Goal: Use online tool/utility: Utilize a website feature to perform a specific function

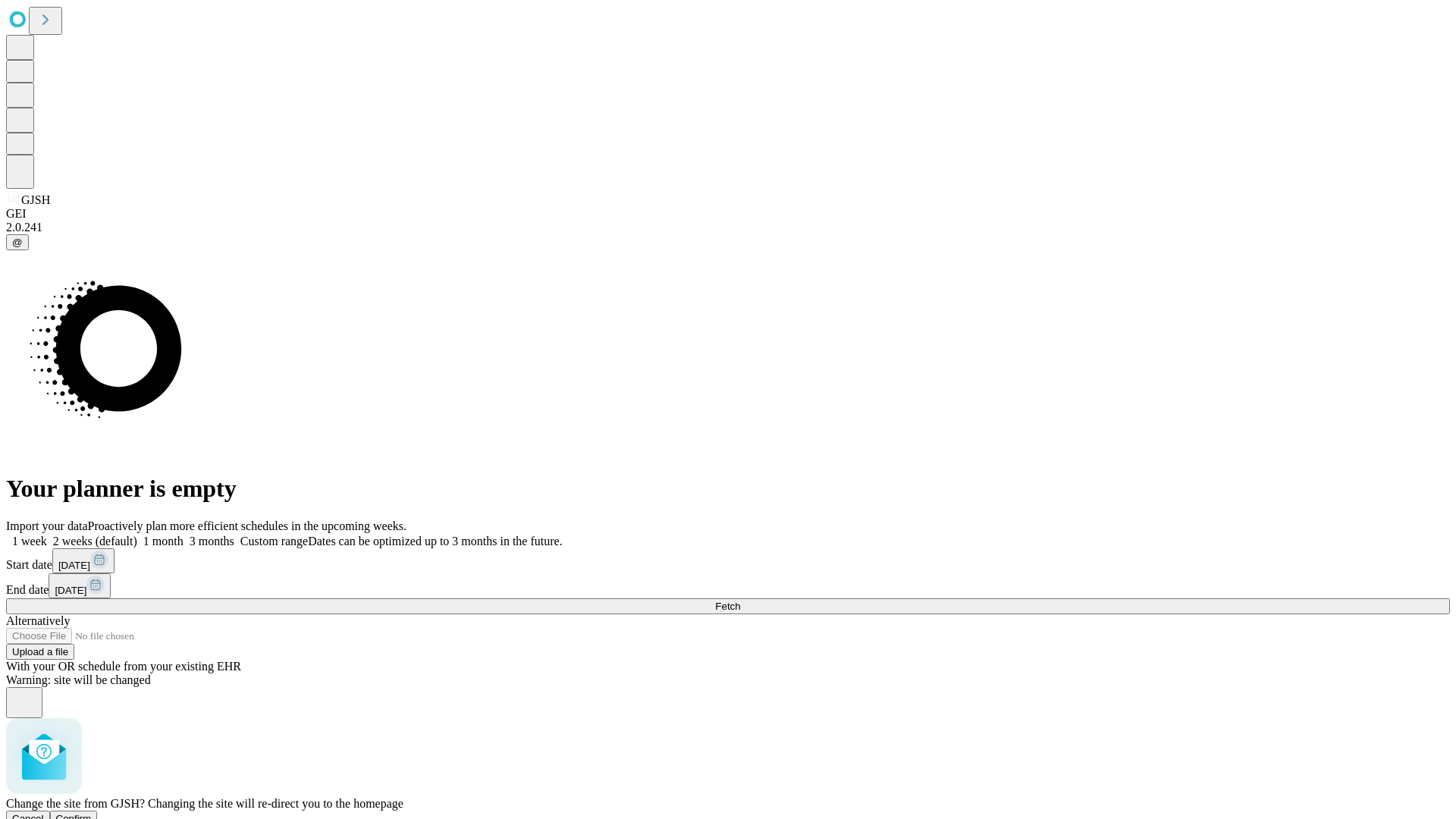
click at [92, 813] on span "Confirm" at bounding box center [74, 818] width 36 height 11
click at [137, 534] on label "2 weeks (default)" at bounding box center [92, 541] width 90 height 13
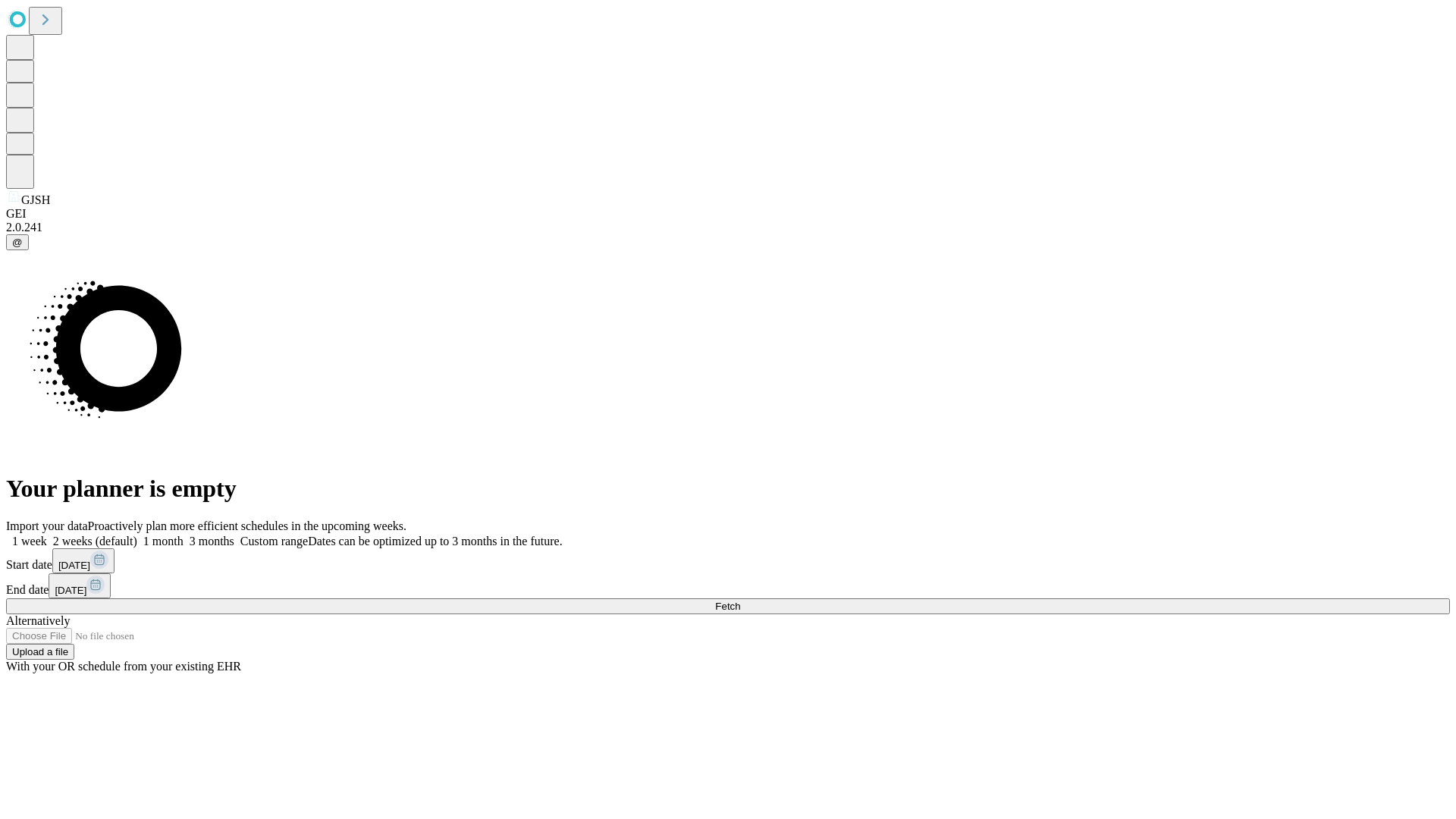
click at [741, 601] on span "Fetch" at bounding box center [728, 607] width 25 height 11
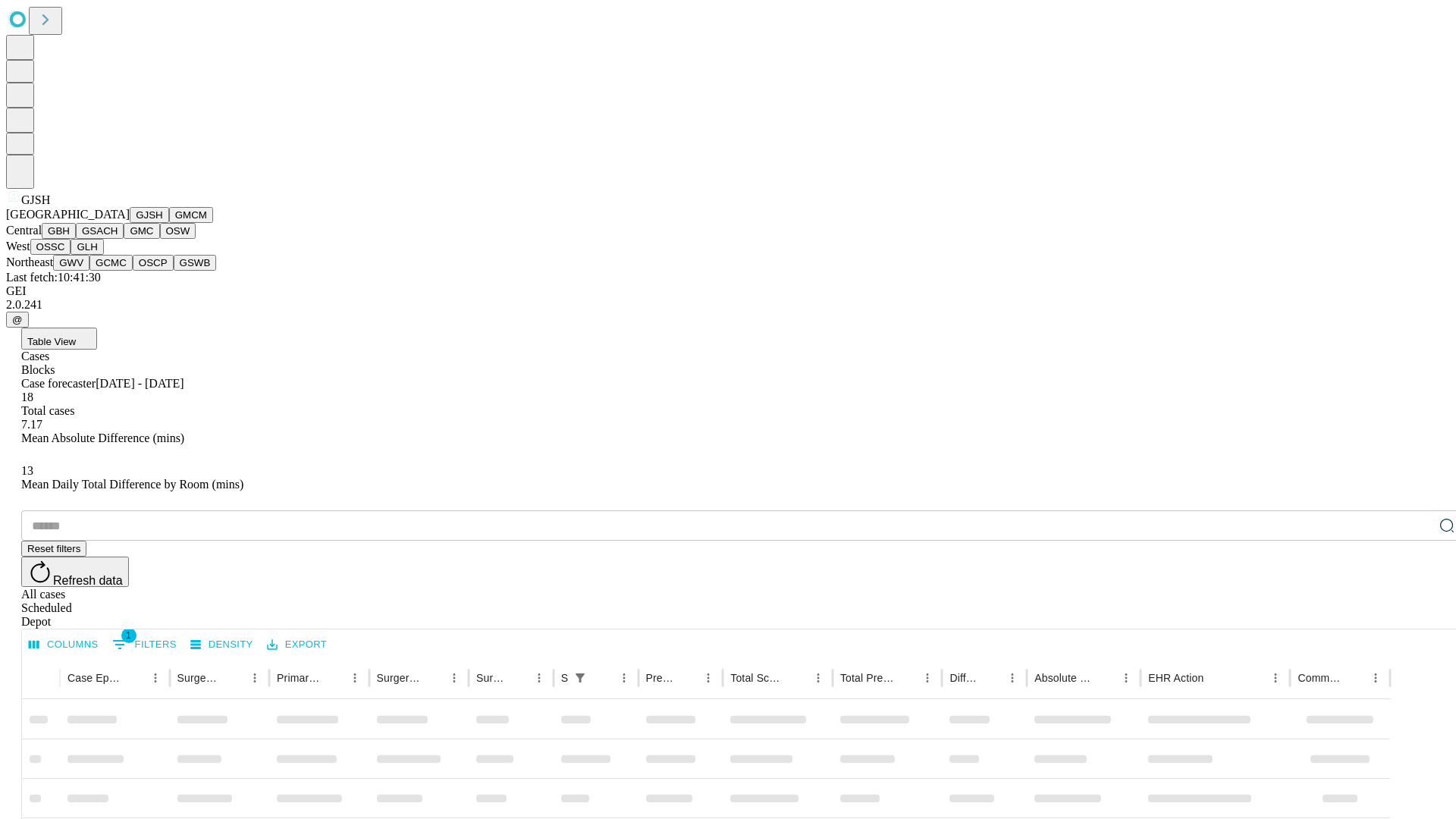
click at [169, 223] on button "GMCM" at bounding box center [190, 215] width 44 height 16
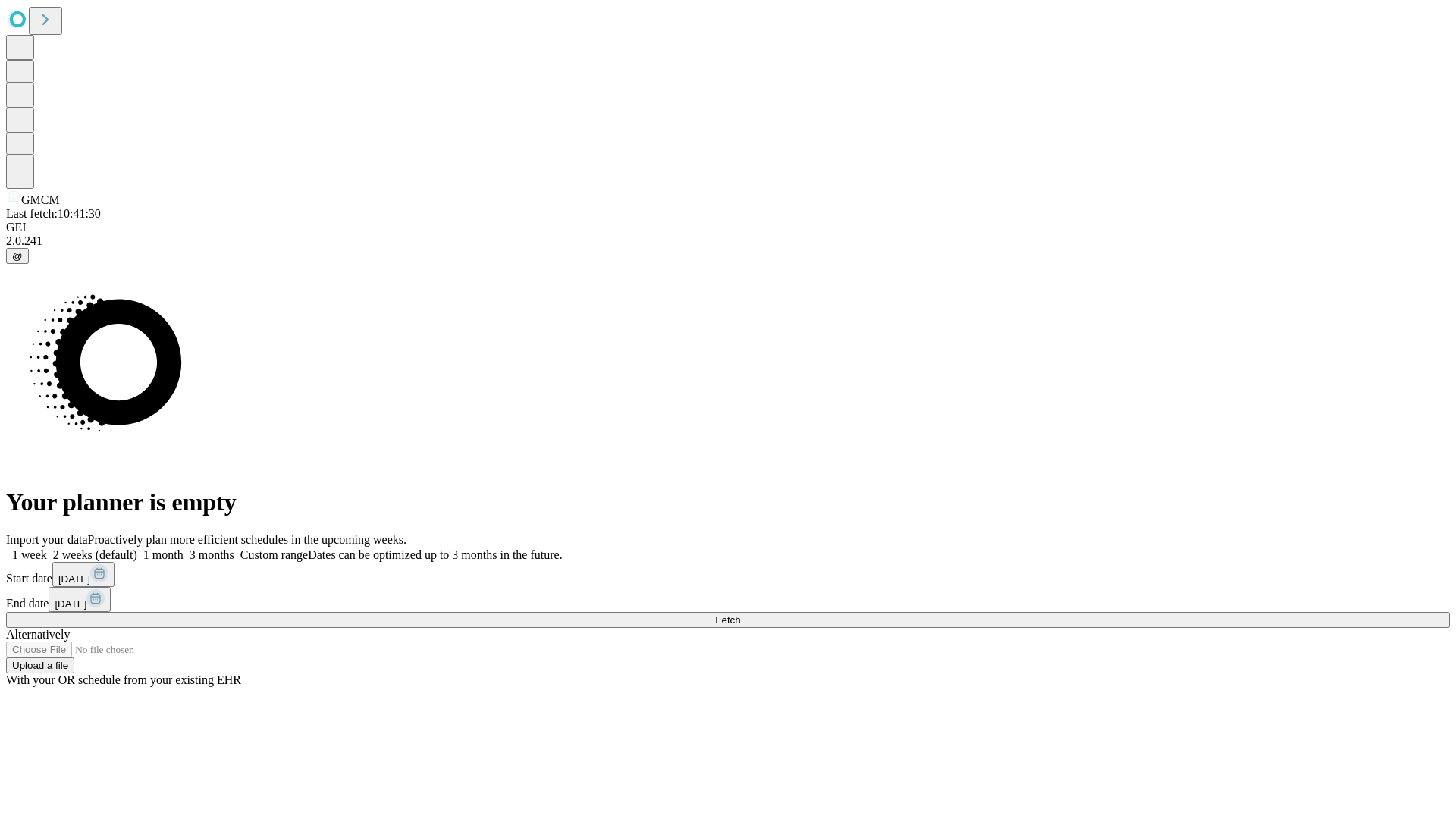
click at [137, 549] on label "2 weeks (default)" at bounding box center [92, 555] width 90 height 13
click at [741, 614] on span "Fetch" at bounding box center [728, 620] width 25 height 11
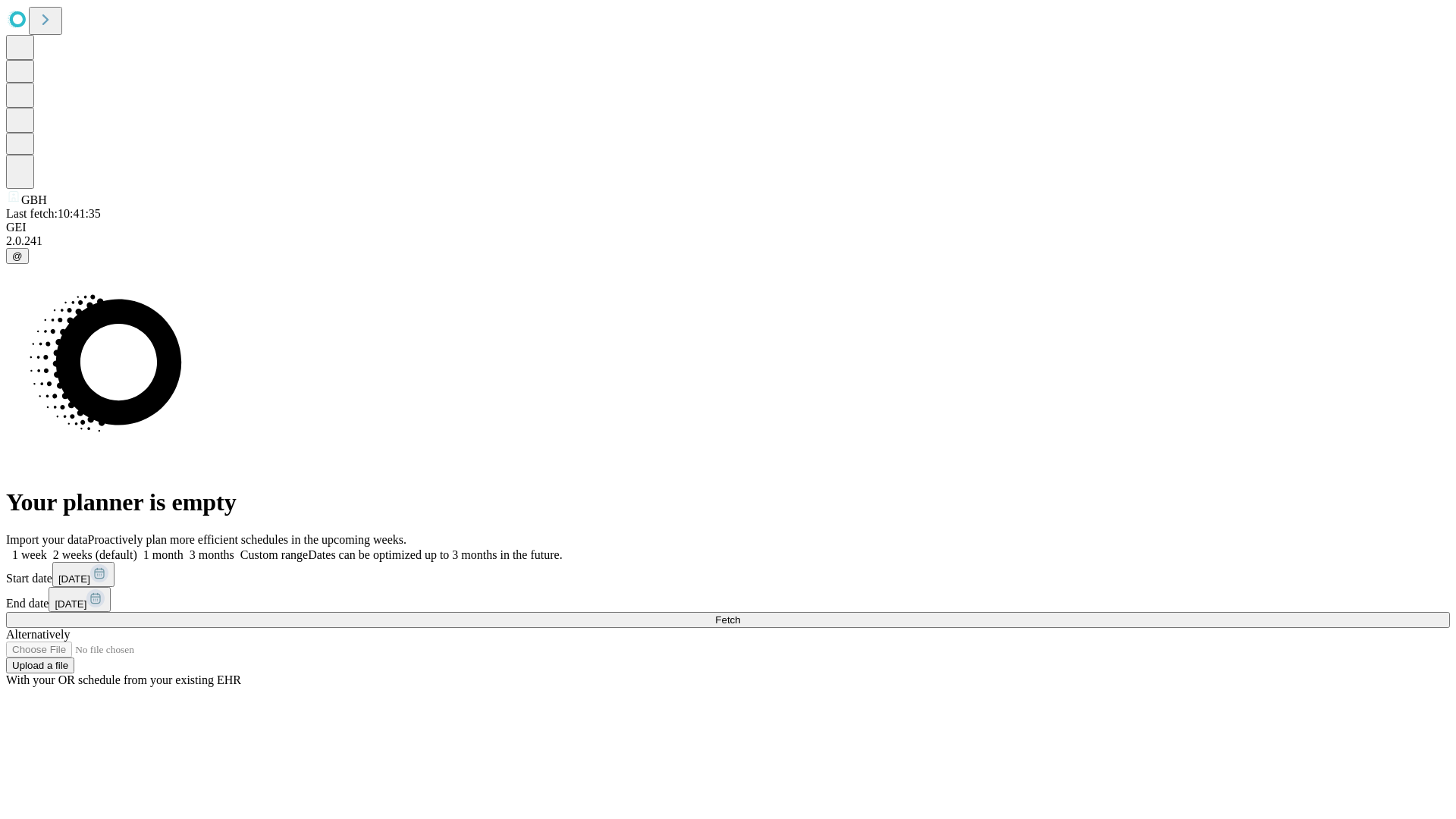
click at [137, 549] on label "2 weeks (default)" at bounding box center [92, 555] width 90 height 13
click at [741, 614] on span "Fetch" at bounding box center [728, 620] width 25 height 11
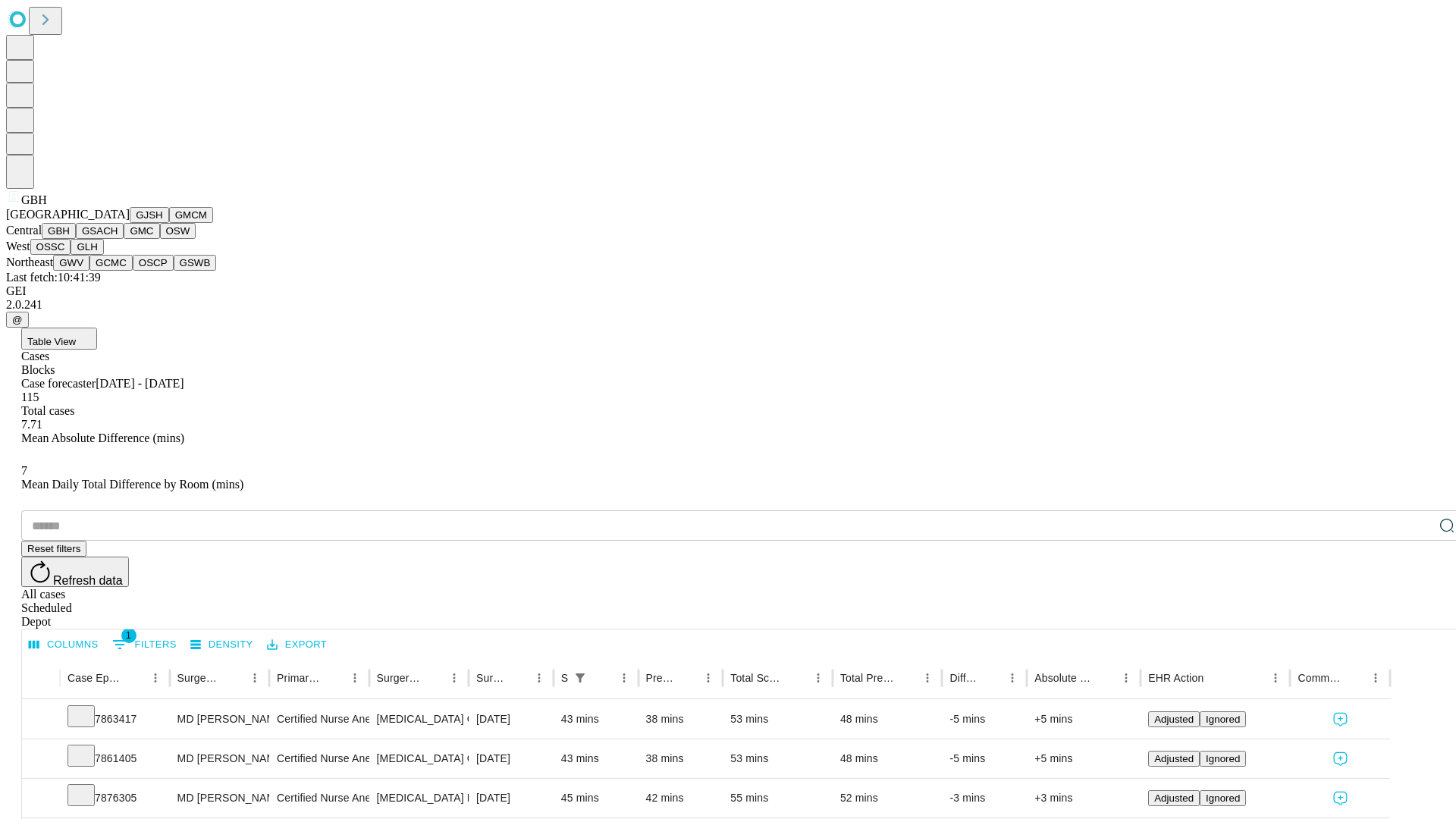
click at [117, 239] on button "GSACH" at bounding box center [100, 231] width 48 height 16
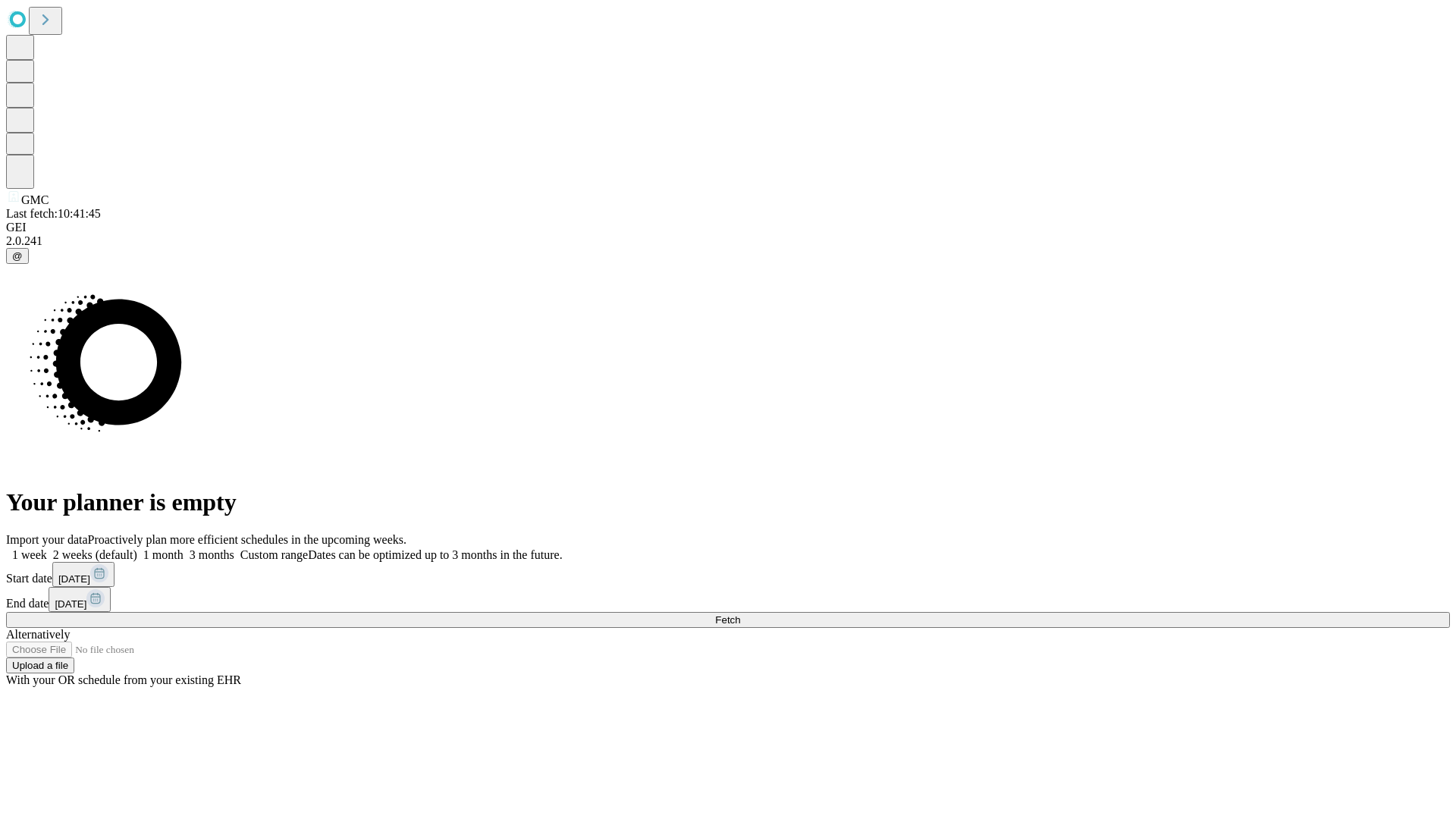
click at [137, 549] on label "2 weeks (default)" at bounding box center [92, 555] width 90 height 13
click at [741, 614] on span "Fetch" at bounding box center [728, 620] width 25 height 11
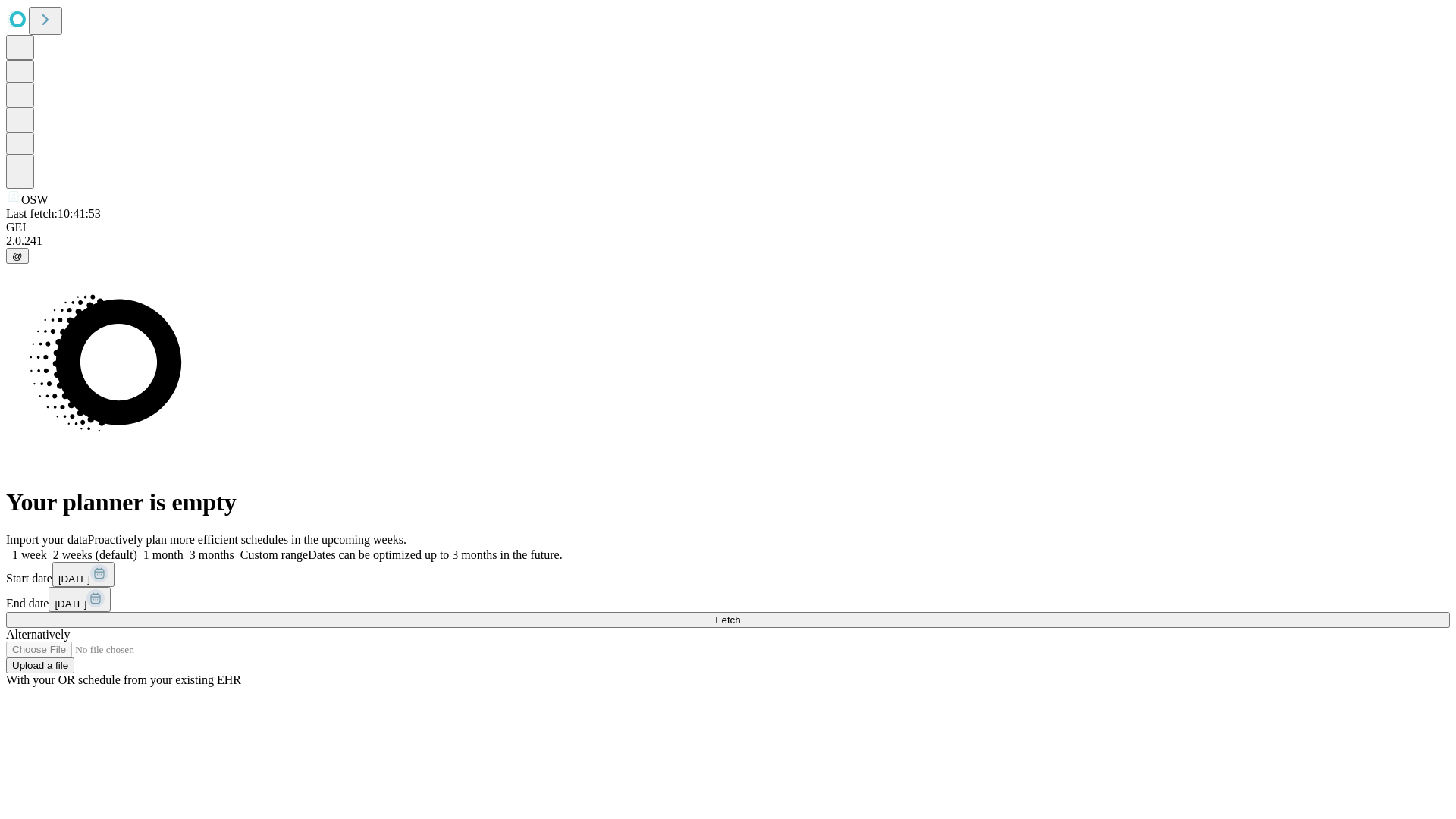
click at [137, 549] on label "2 weeks (default)" at bounding box center [92, 555] width 90 height 13
click at [741, 614] on span "Fetch" at bounding box center [728, 620] width 25 height 11
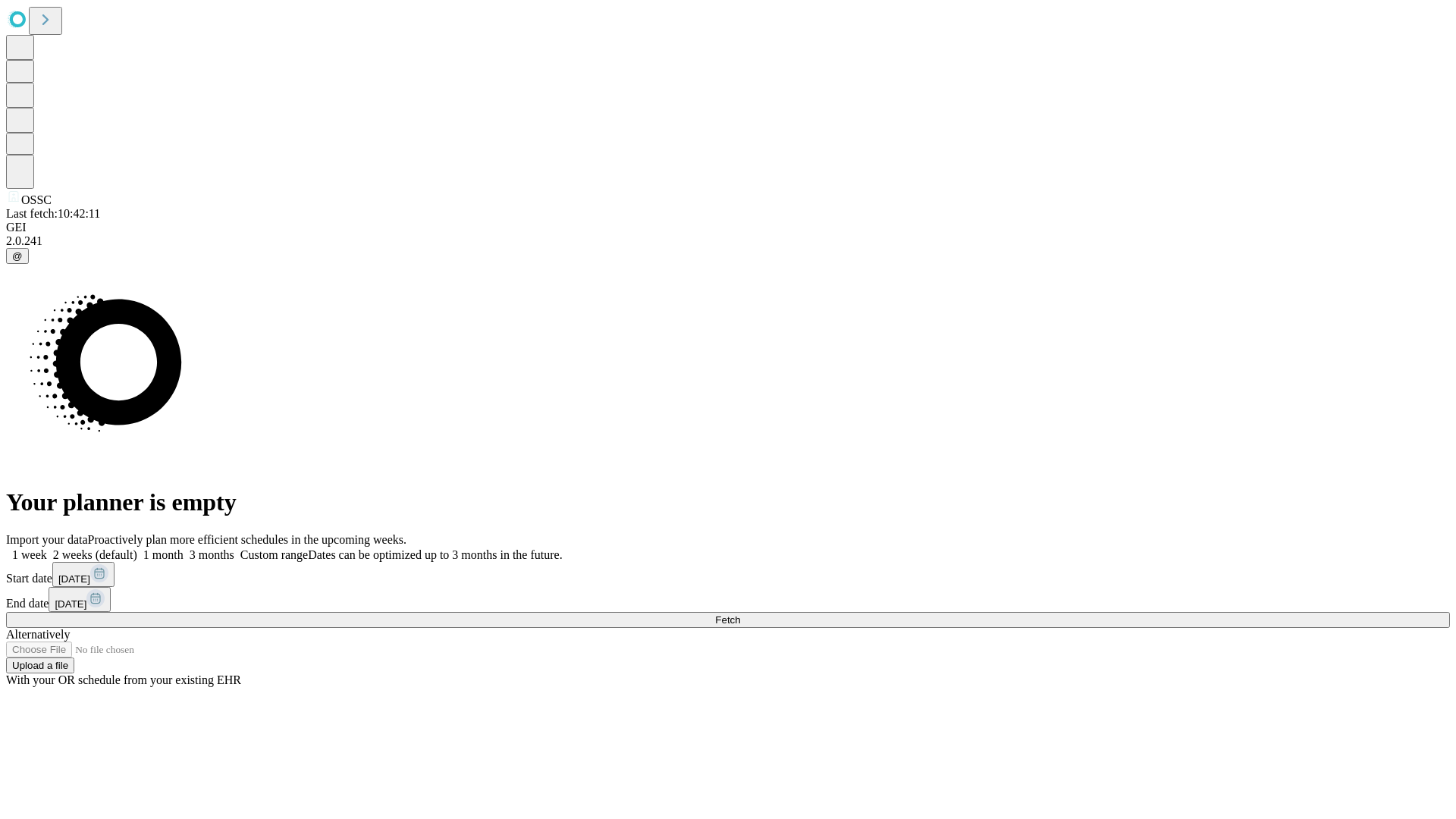
click at [137, 549] on label "2 weeks (default)" at bounding box center [92, 555] width 90 height 13
click at [741, 614] on span "Fetch" at bounding box center [728, 620] width 25 height 11
click at [137, 549] on label "2 weeks (default)" at bounding box center [92, 555] width 90 height 13
click at [741, 614] on span "Fetch" at bounding box center [728, 620] width 25 height 11
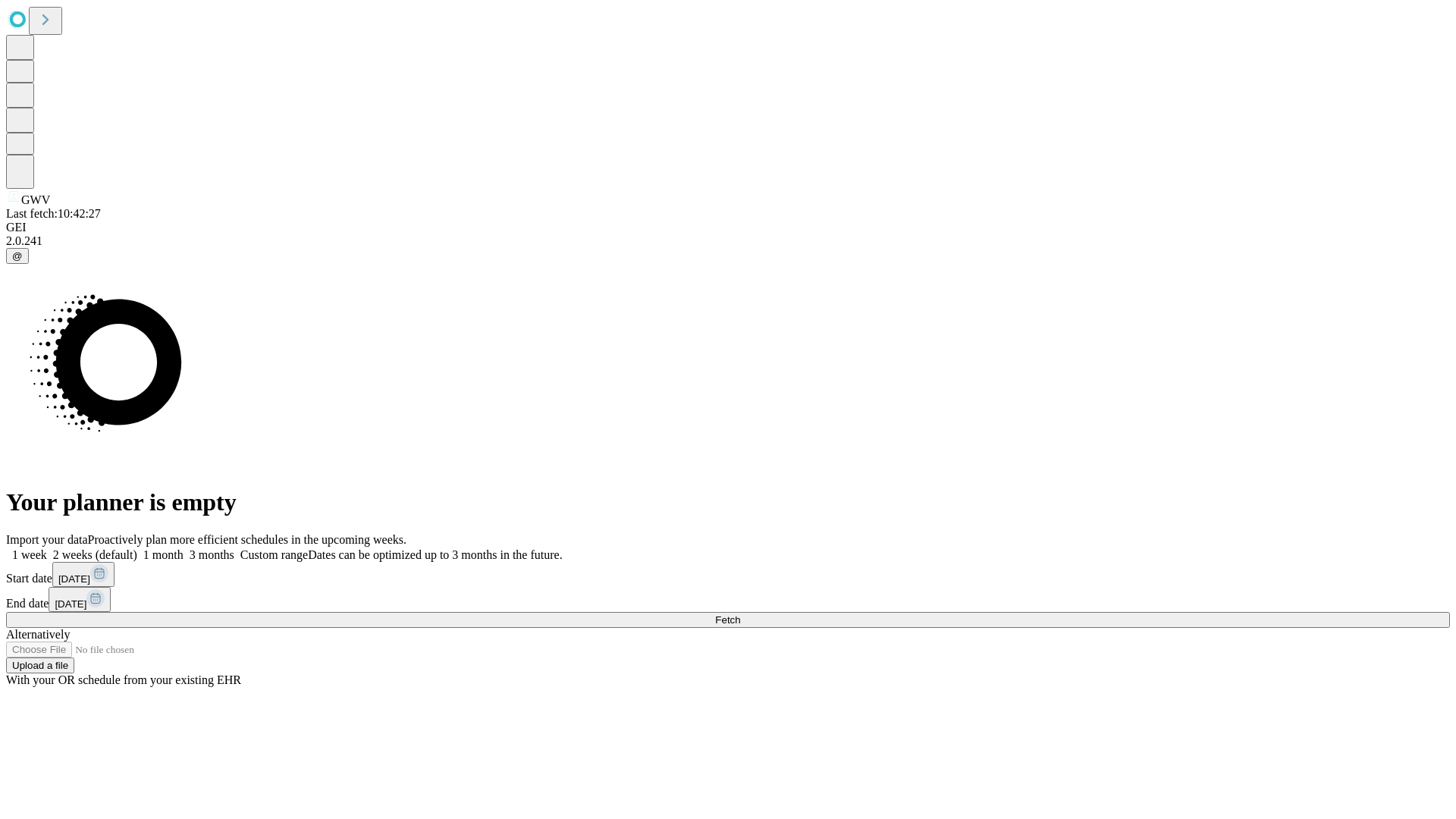
click at [137, 549] on label "2 weeks (default)" at bounding box center [92, 555] width 90 height 13
click at [741, 614] on span "Fetch" at bounding box center [728, 620] width 25 height 11
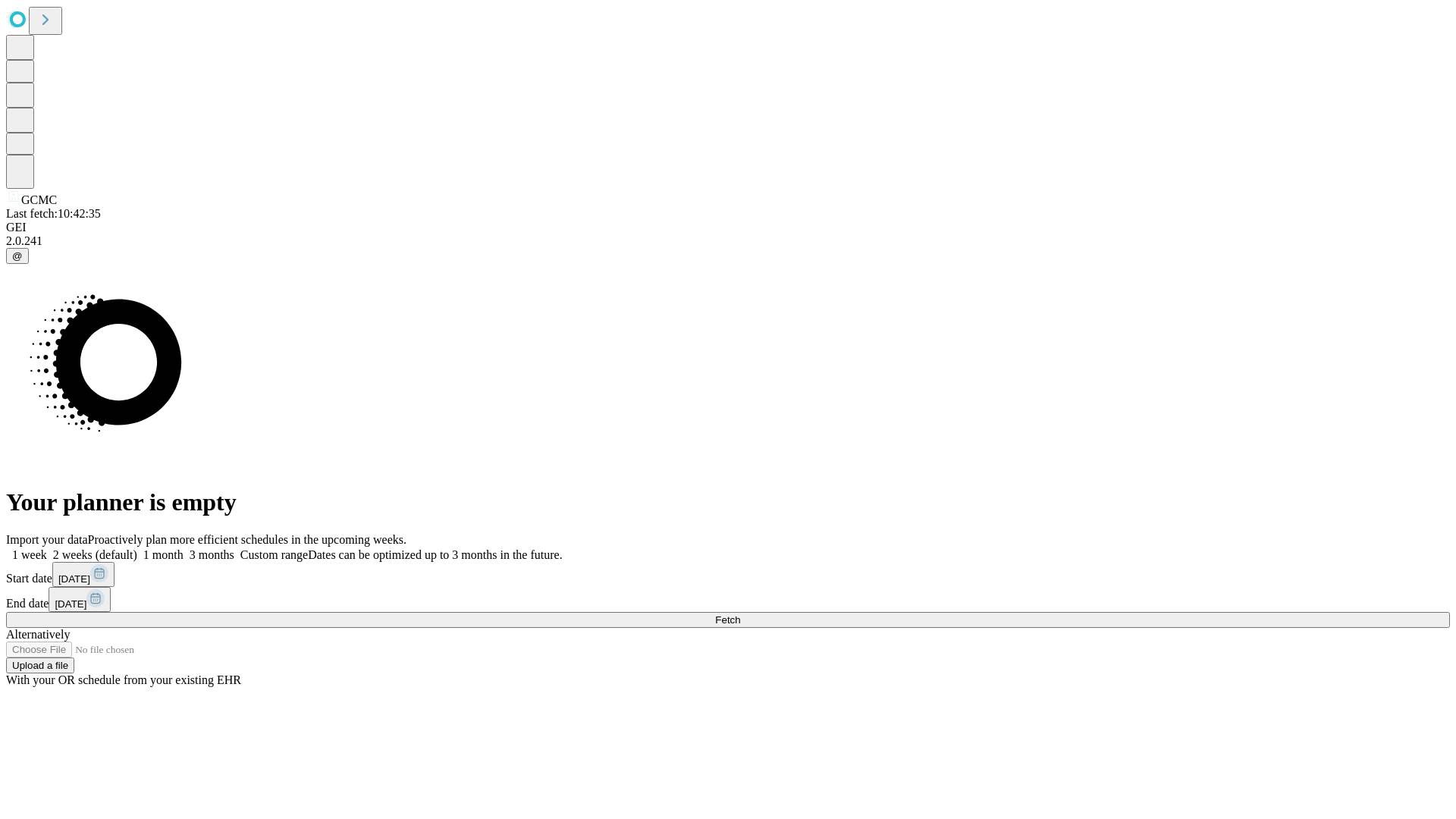
click at [137, 549] on label "2 weeks (default)" at bounding box center [92, 555] width 90 height 13
click at [741, 614] on span "Fetch" at bounding box center [728, 620] width 25 height 11
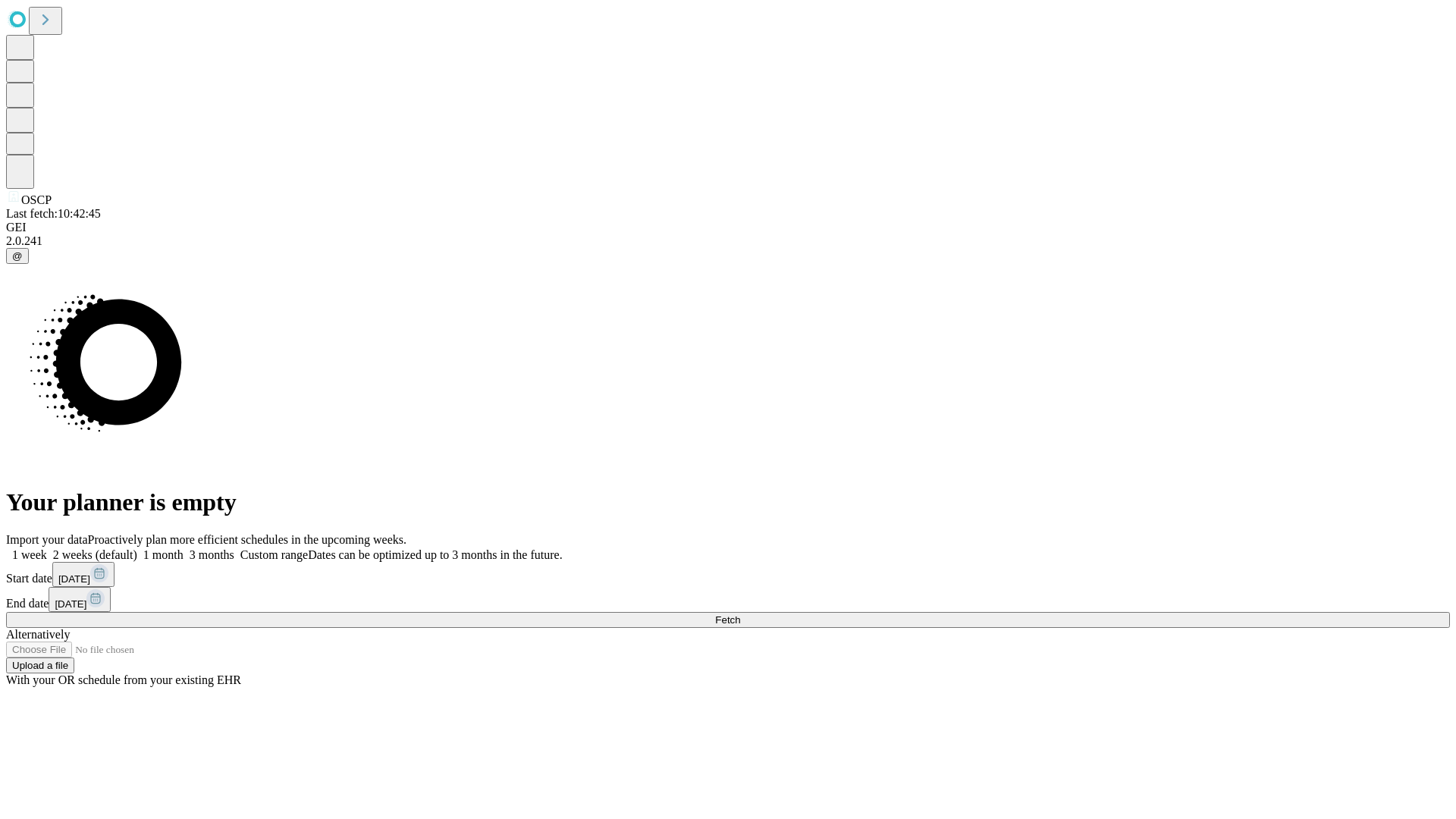
click at [137, 549] on label "2 weeks (default)" at bounding box center [92, 555] width 90 height 13
click at [741, 614] on span "Fetch" at bounding box center [728, 620] width 25 height 11
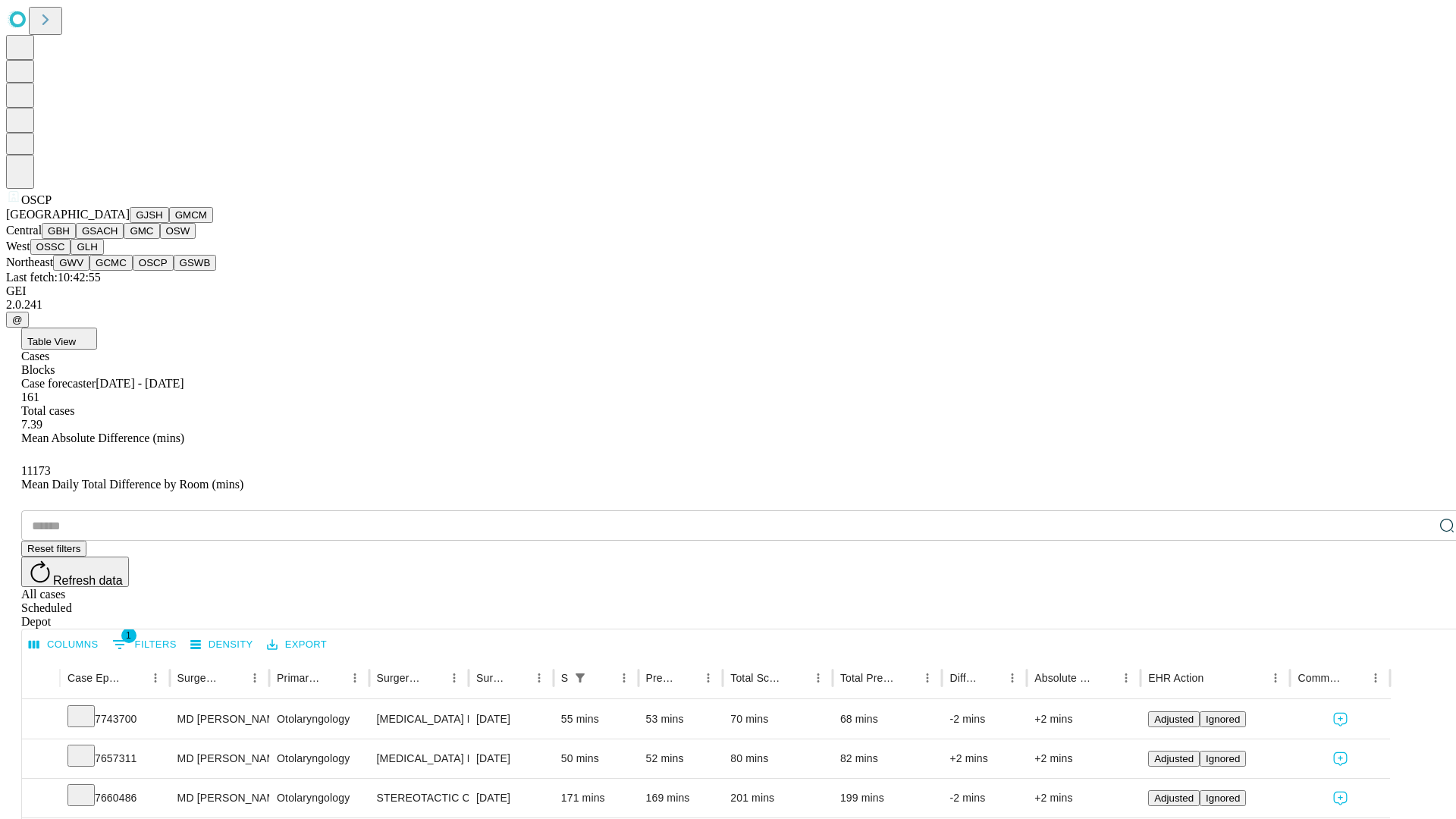
click at [174, 270] on button "GSWB" at bounding box center [195, 262] width 44 height 16
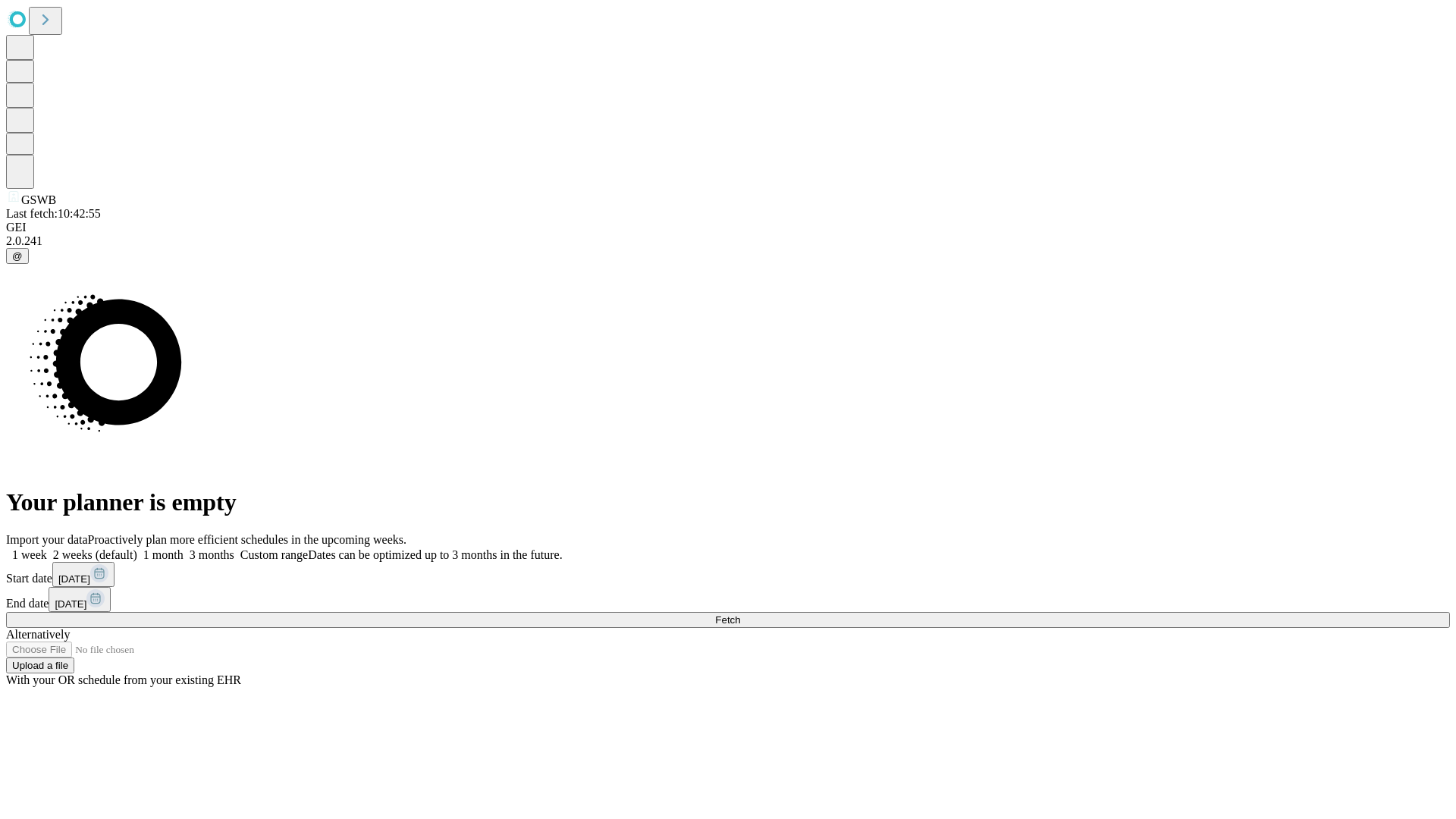
click at [137, 549] on label "2 weeks (default)" at bounding box center [92, 555] width 90 height 13
click at [741, 614] on span "Fetch" at bounding box center [728, 620] width 25 height 11
